Goal: Consume media (video, audio): Consume media (video, audio)

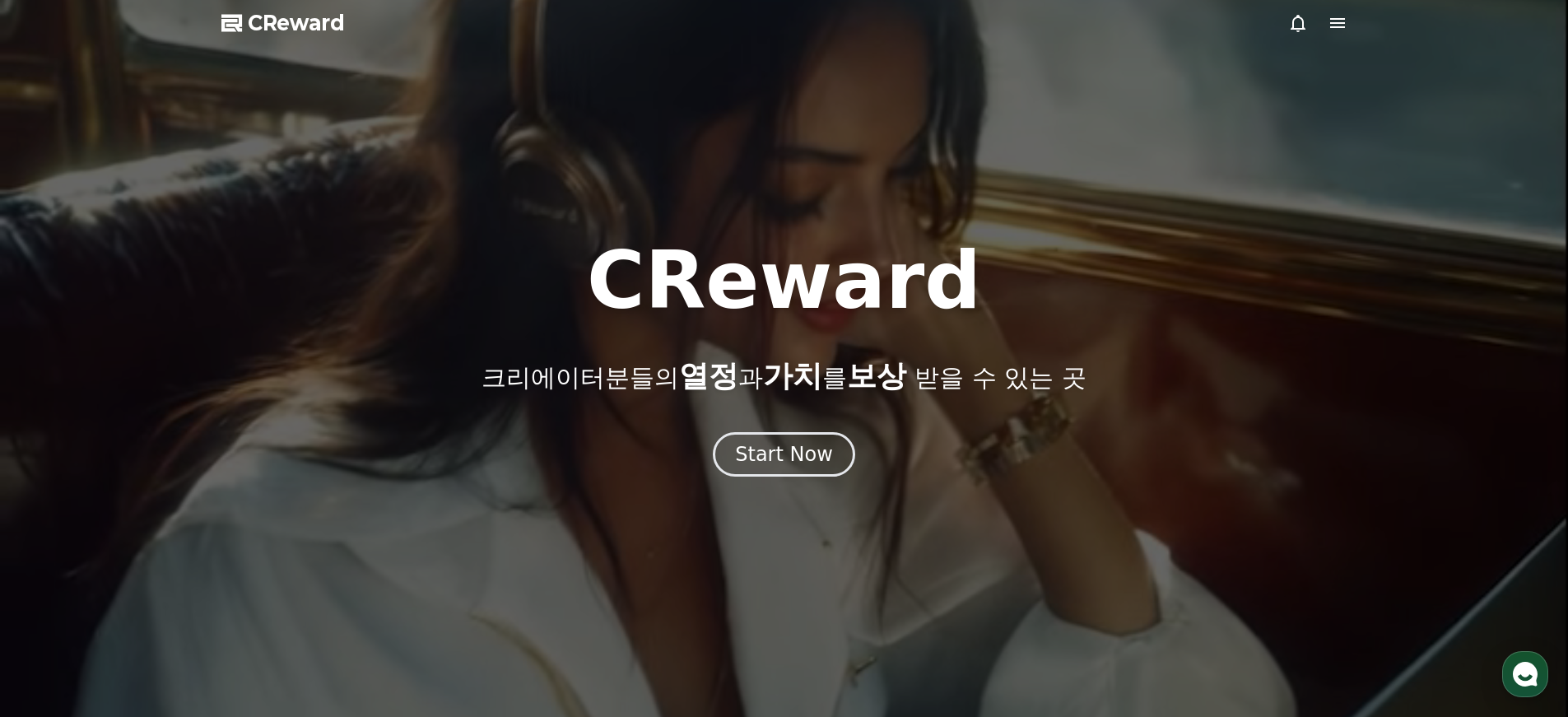
click at [798, 458] on div "Start Now" at bounding box center [783, 454] width 98 height 27
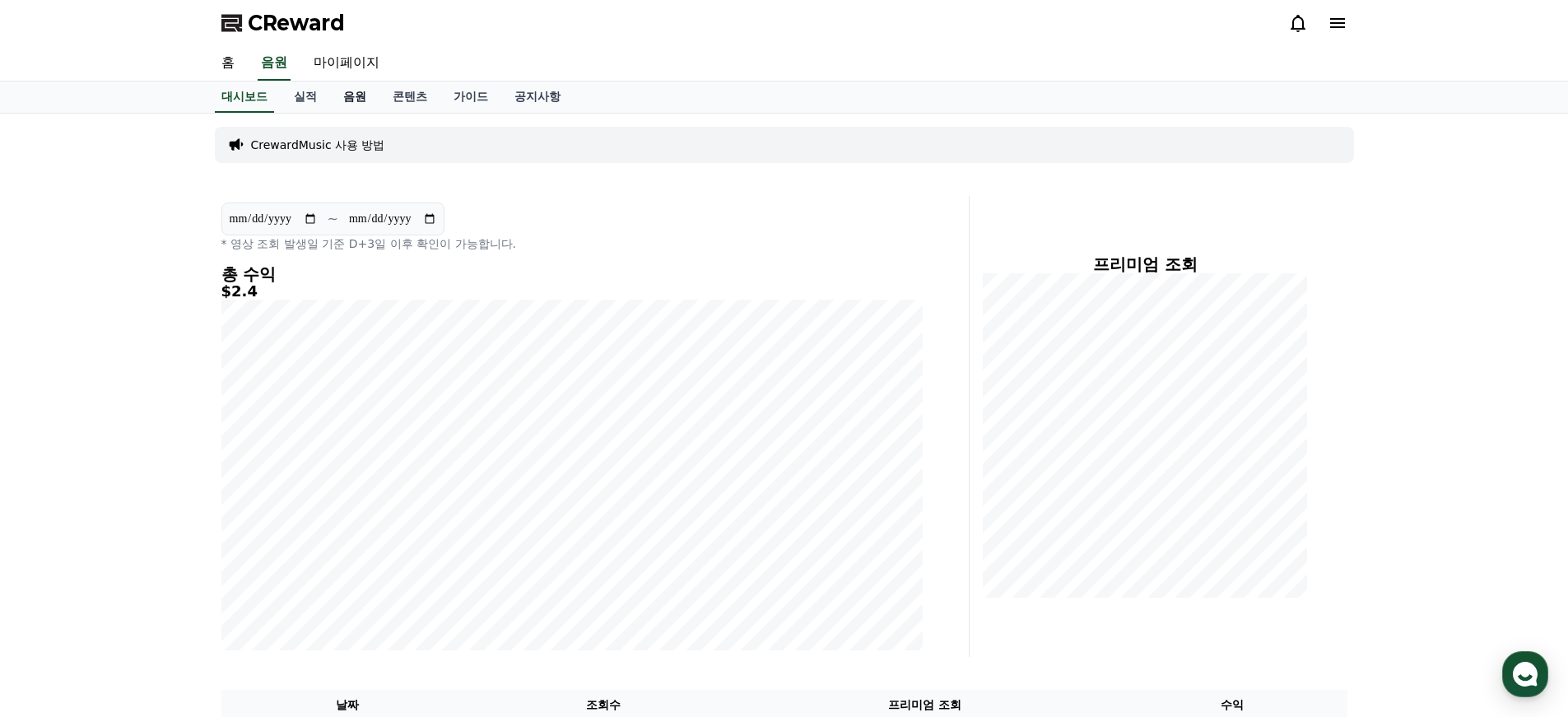
click at [344, 92] on link "음원" at bounding box center [354, 98] width 49 height 32
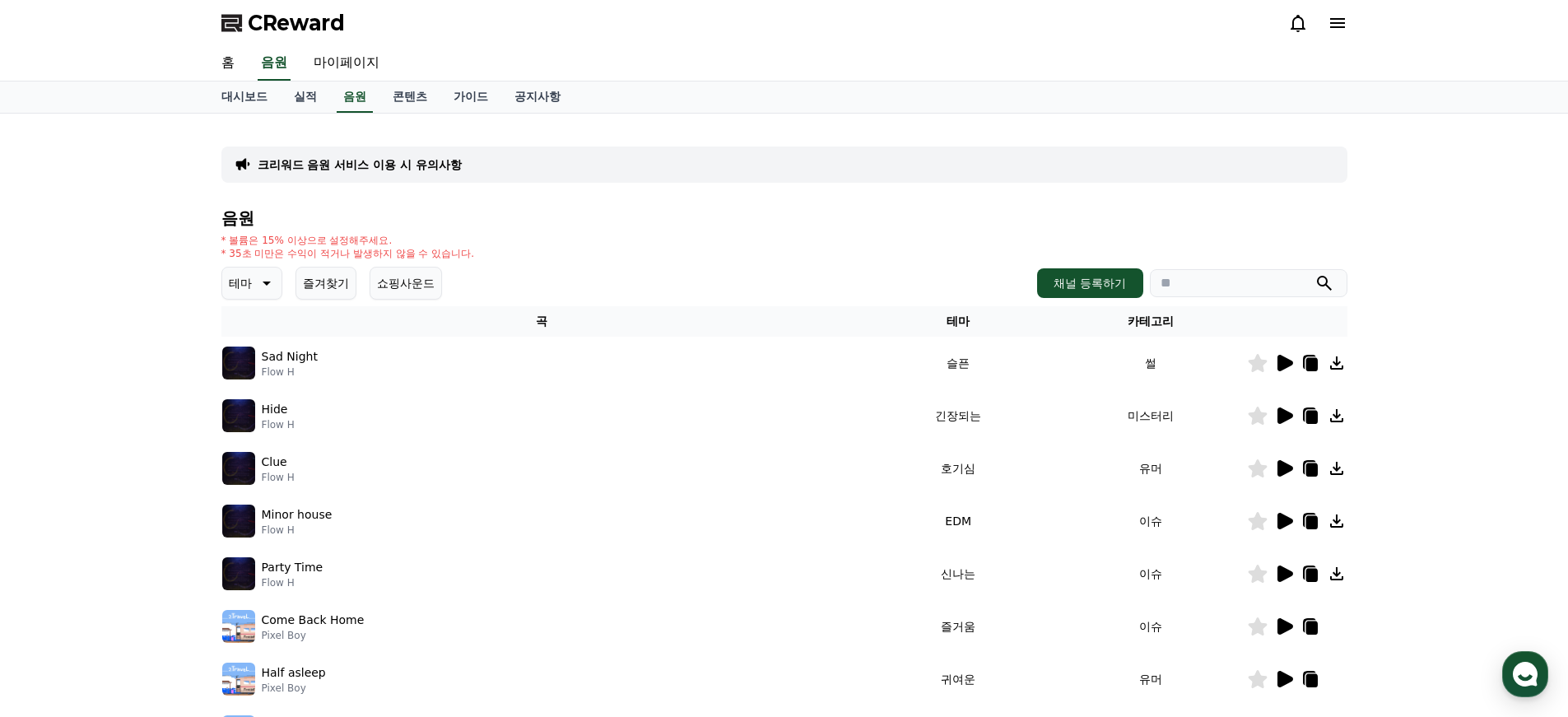
click at [258, 283] on icon at bounding box center [265, 283] width 20 height 20
click at [246, 323] on button "슬픈" at bounding box center [242, 322] width 37 height 37
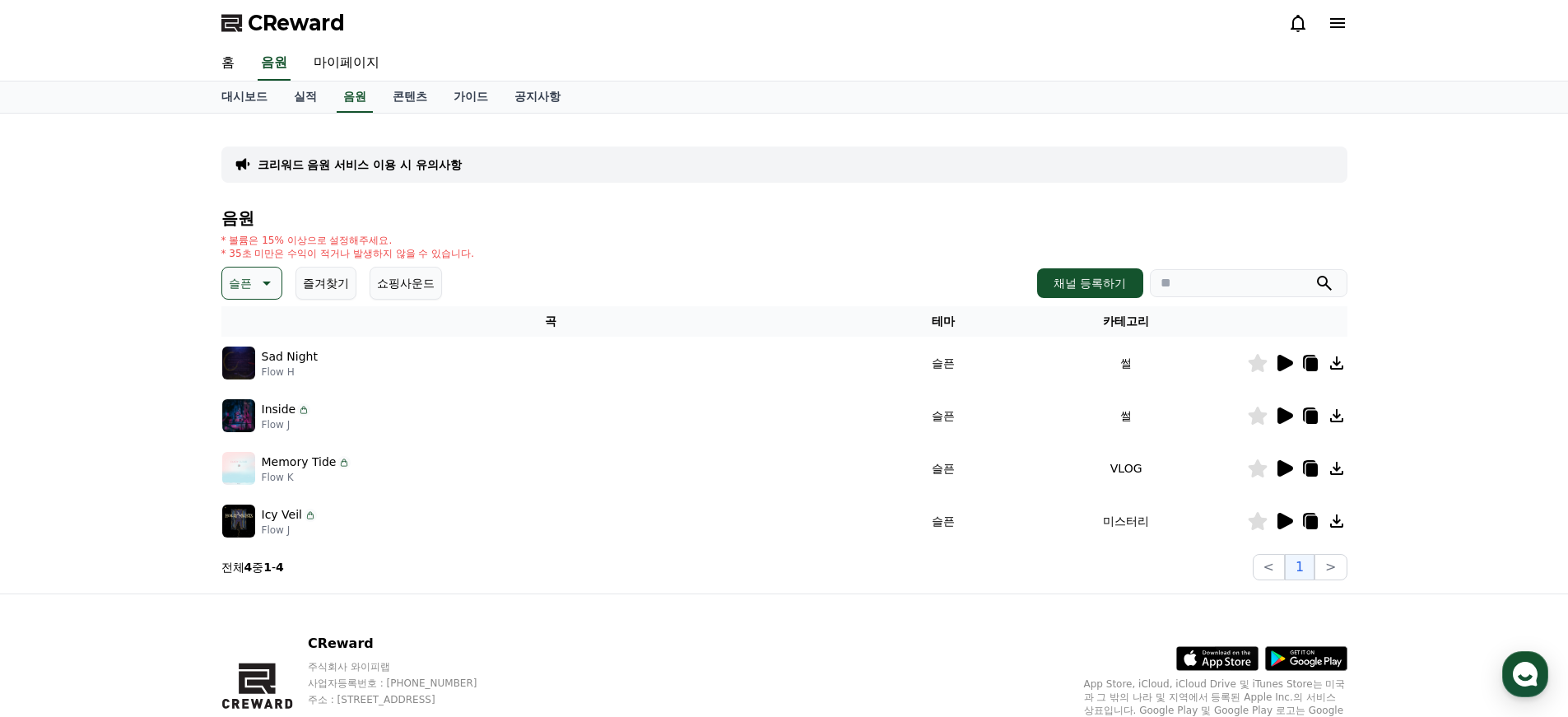
click at [1285, 368] on icon at bounding box center [1284, 363] width 20 height 20
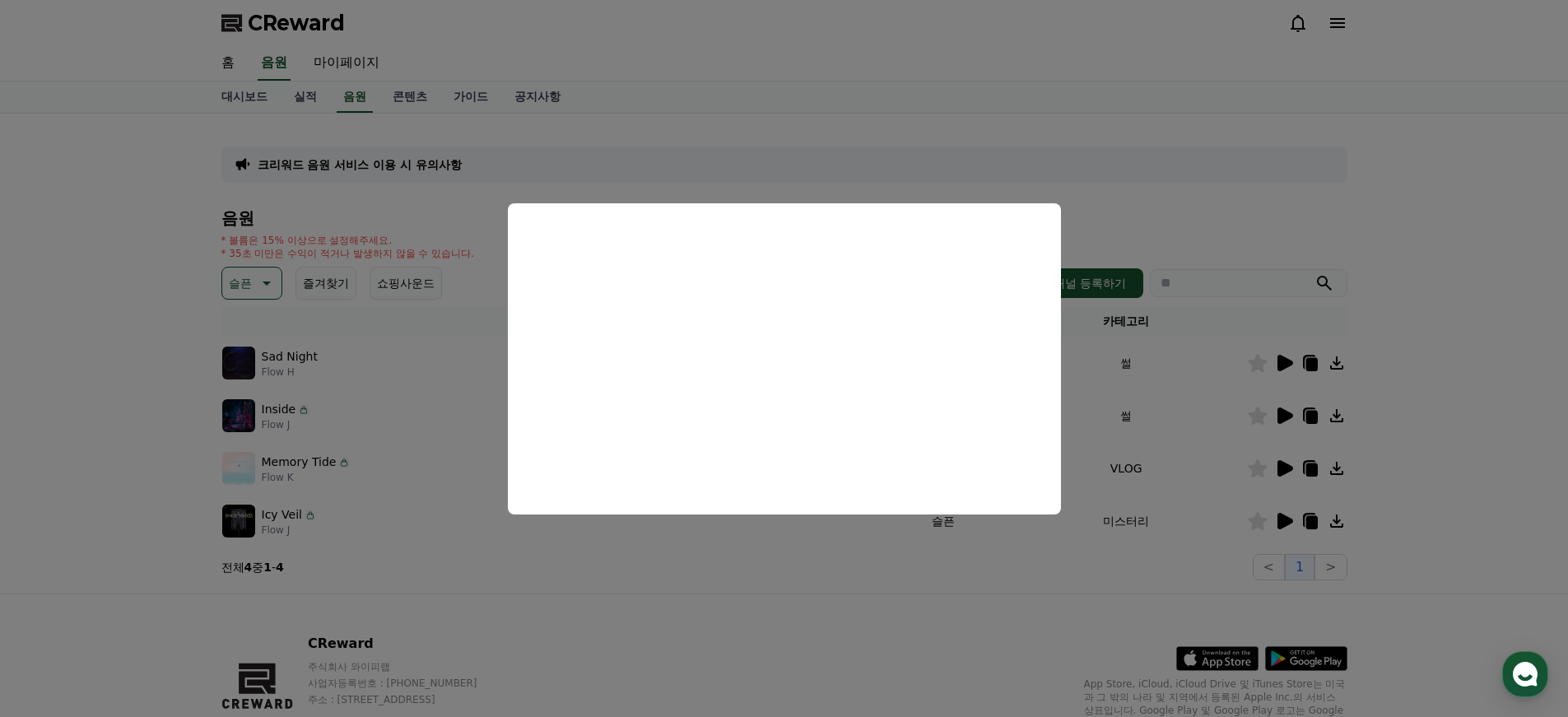
click at [1283, 207] on button "close modal" at bounding box center [784, 358] width 1568 height 717
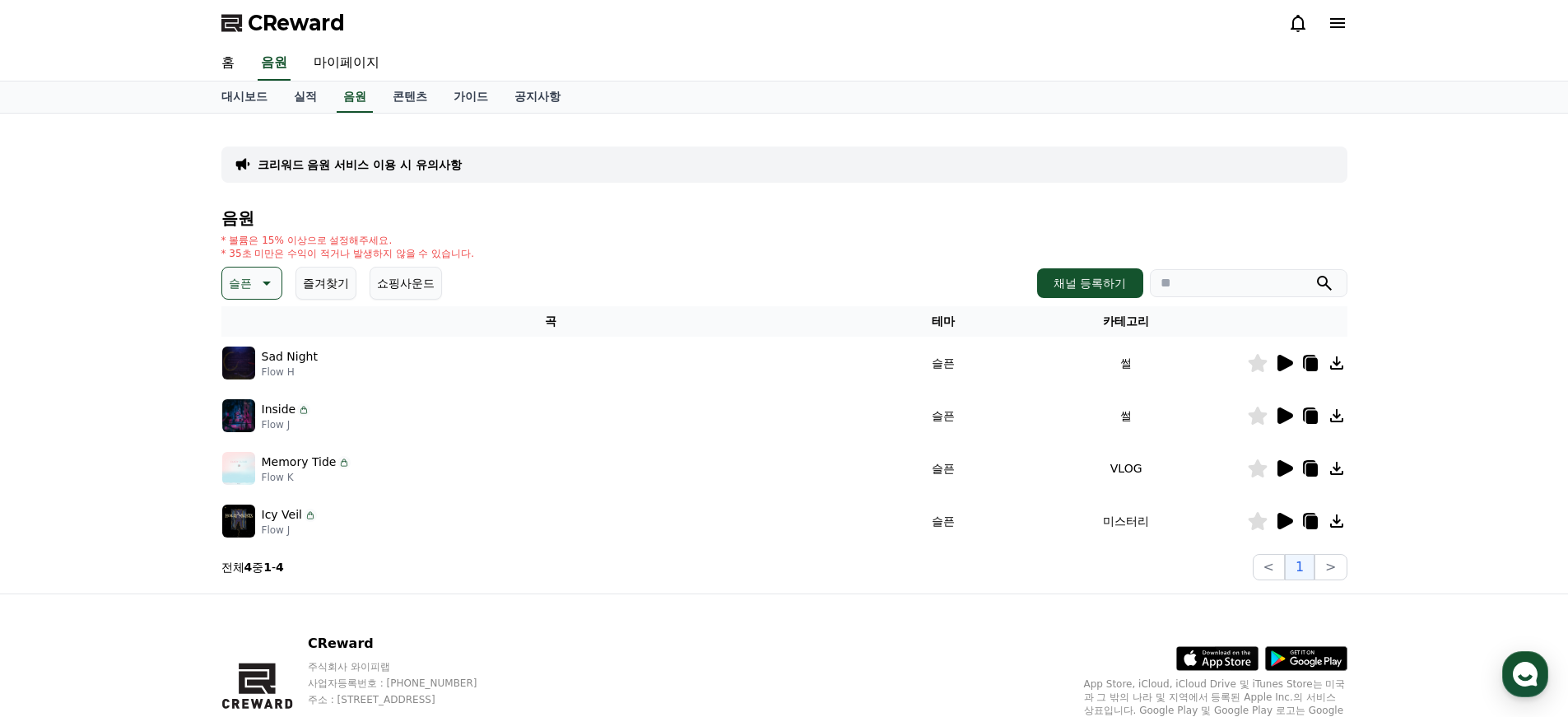
click at [1316, 367] on icon at bounding box center [1311, 364] width 12 height 13
